Goal: Task Accomplishment & Management: Manage account settings

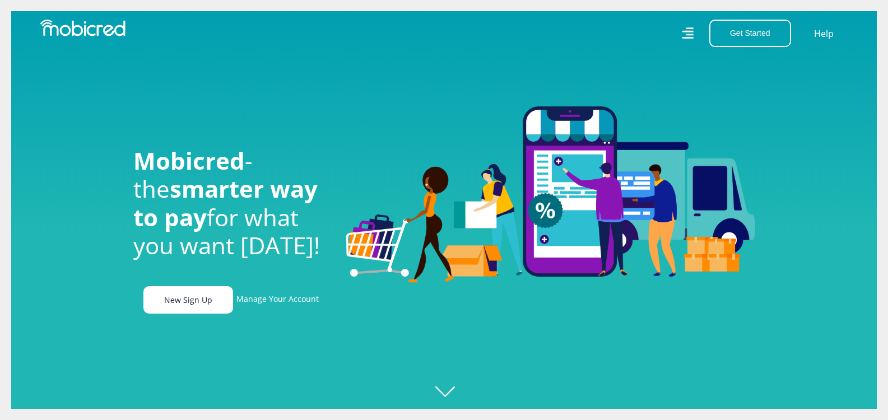
click at [193, 309] on link "New Sign Up" at bounding box center [188, 299] width 90 height 27
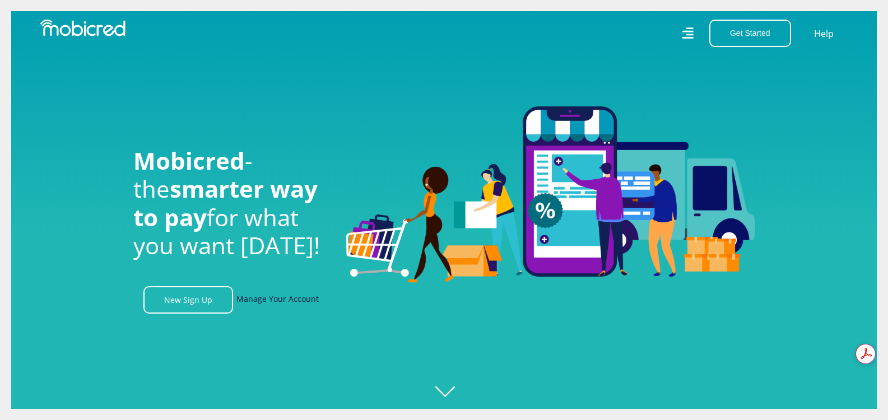
click at [274, 301] on link "Manage Your Account" at bounding box center [277, 299] width 82 height 27
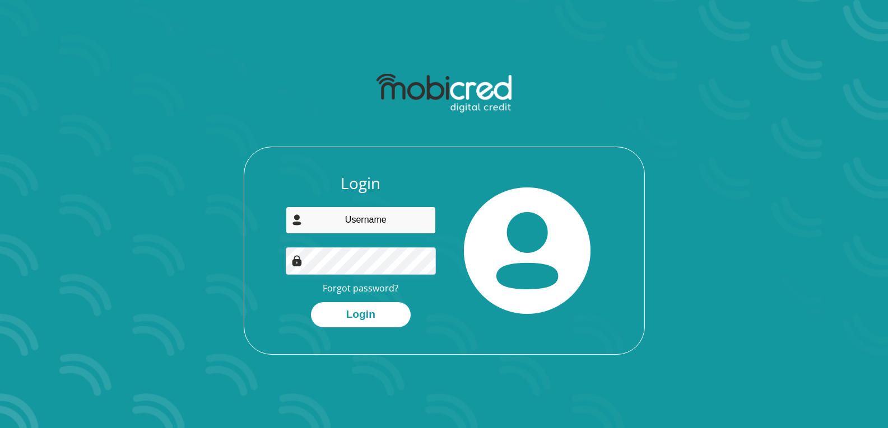
click at [366, 213] on input "email" at bounding box center [361, 220] width 150 height 27
type input "busisiwebooi1@gmail.com"
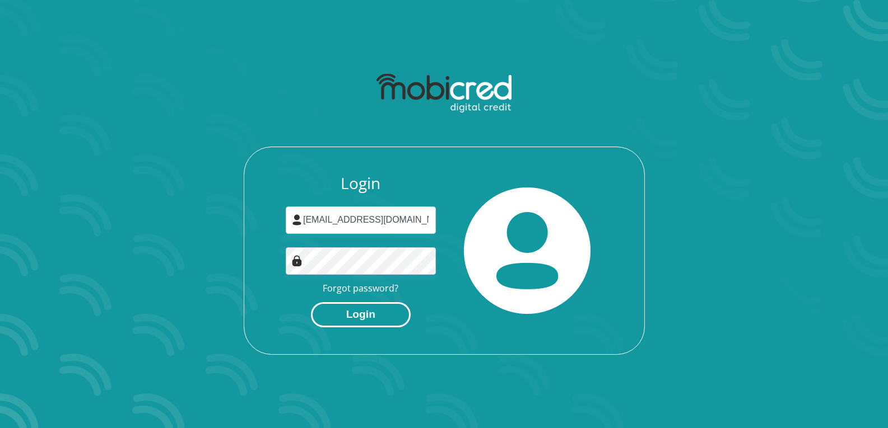
click at [362, 311] on button "Login" at bounding box center [361, 314] width 100 height 25
